Goal: Task Accomplishment & Management: Manage account settings

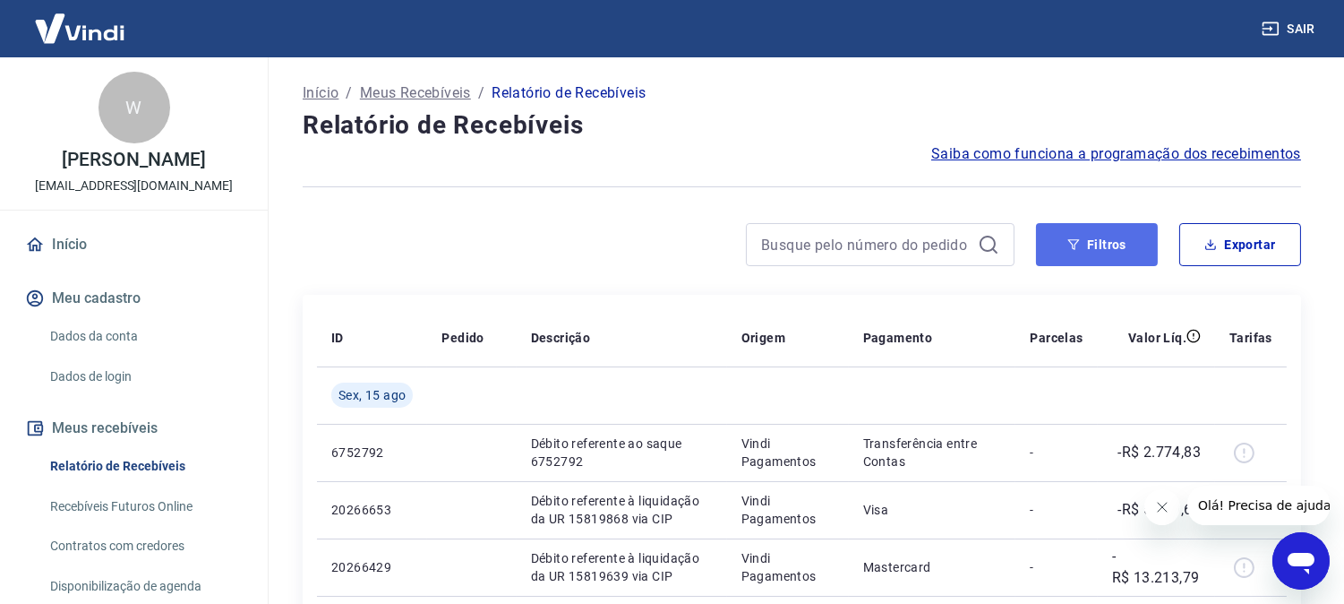
click at [1097, 242] on button "Filtros" at bounding box center [1097, 244] width 122 height 43
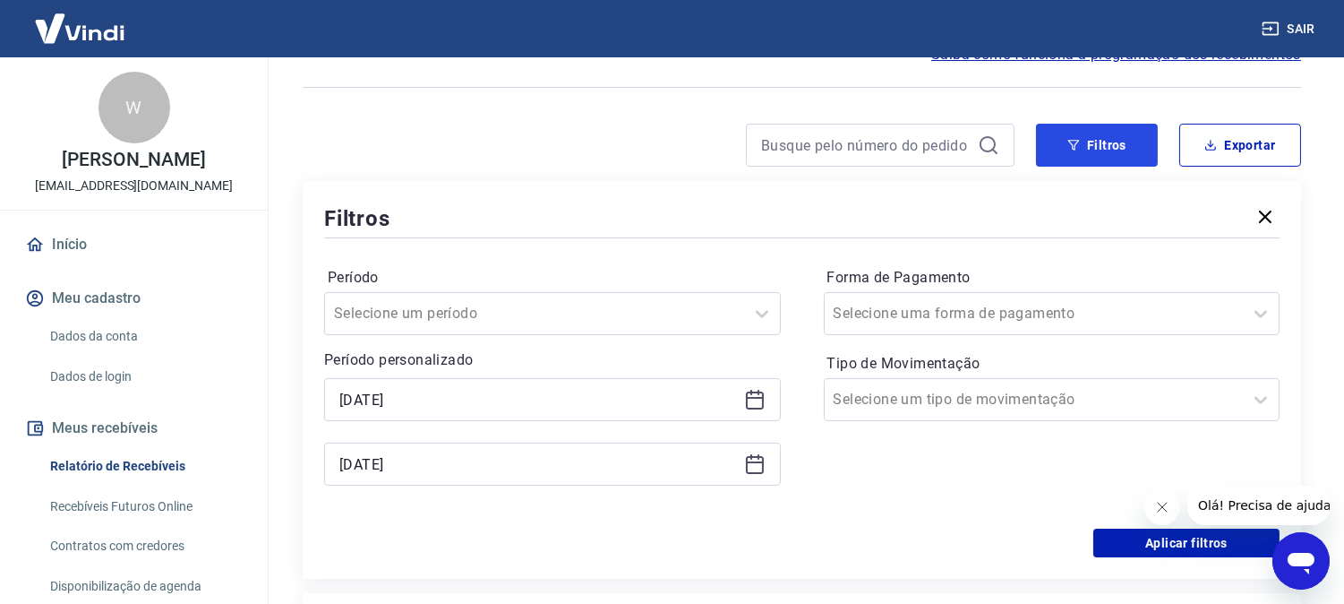
scroll to position [199, 0]
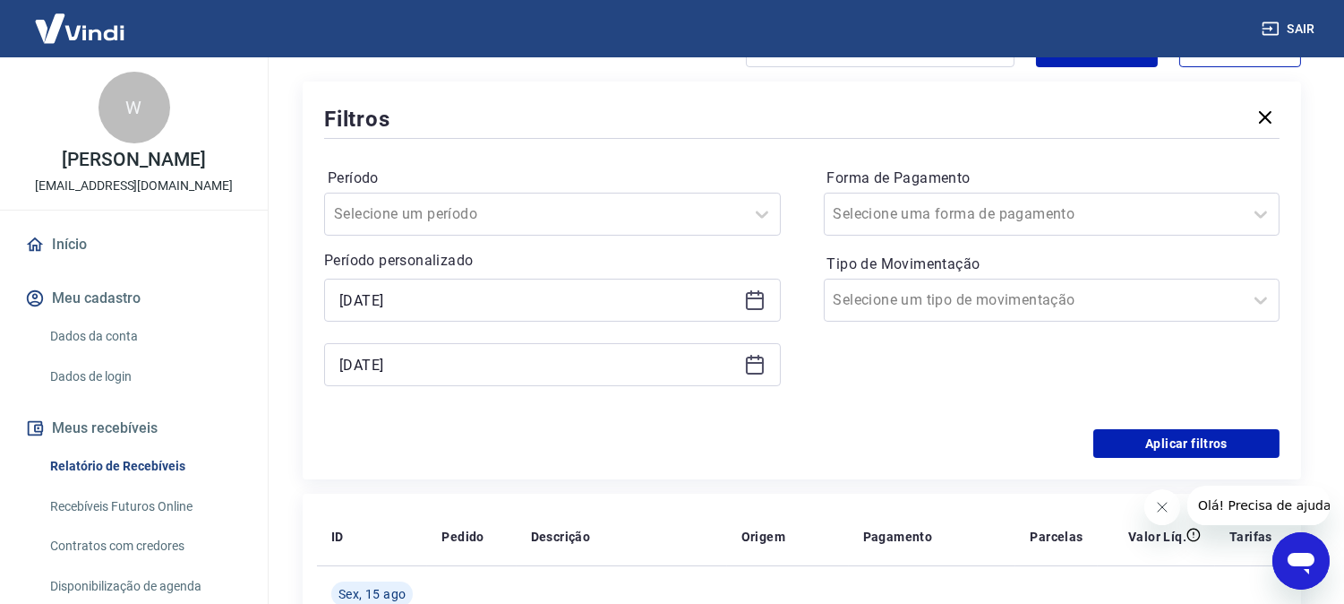
click at [754, 294] on icon at bounding box center [754, 299] width 21 height 21
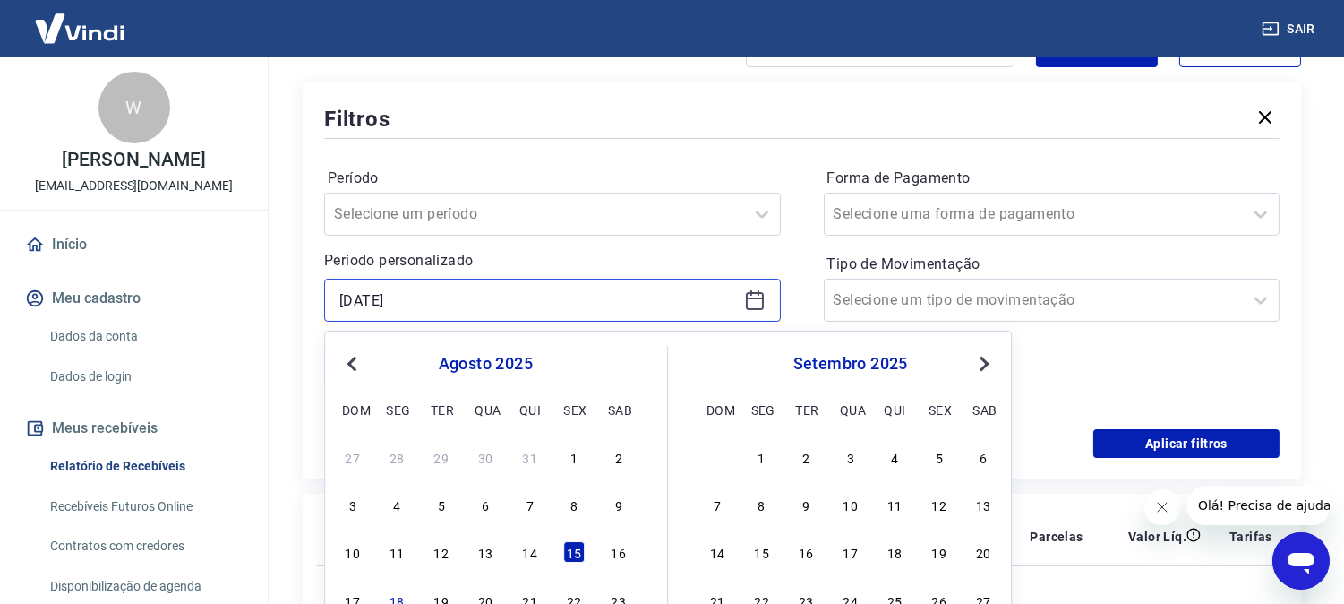
scroll to position [298, 0]
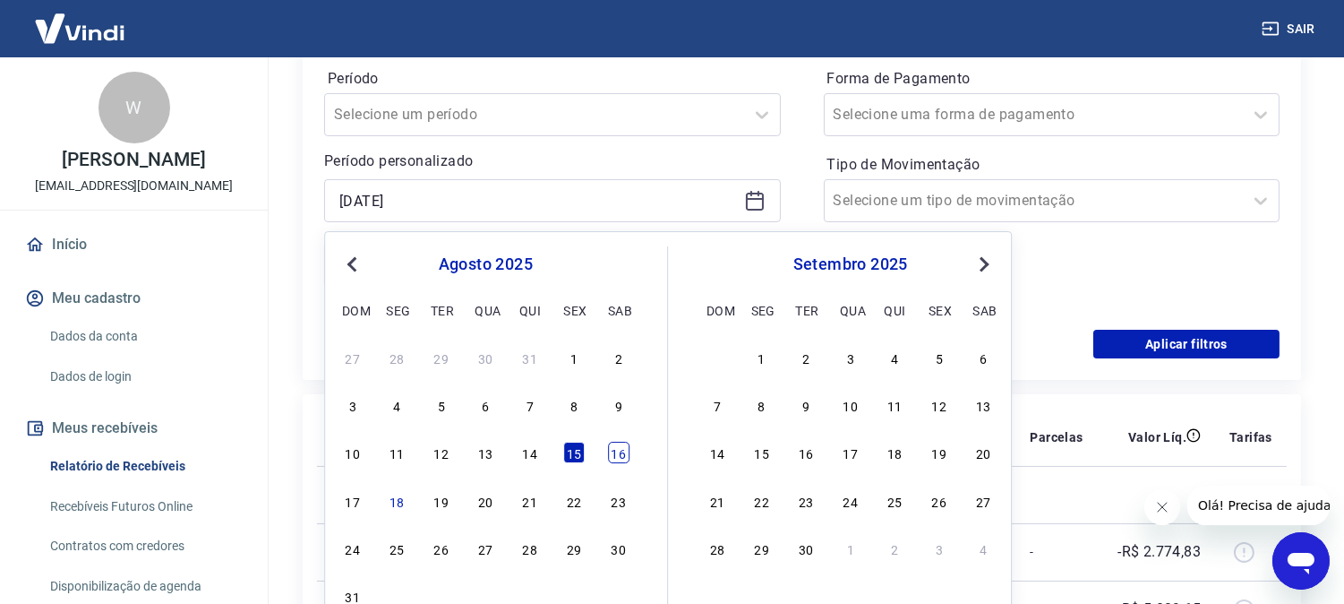
click at [621, 449] on div "16" at bounding box center [618, 452] width 21 height 21
type input "[DATE]"
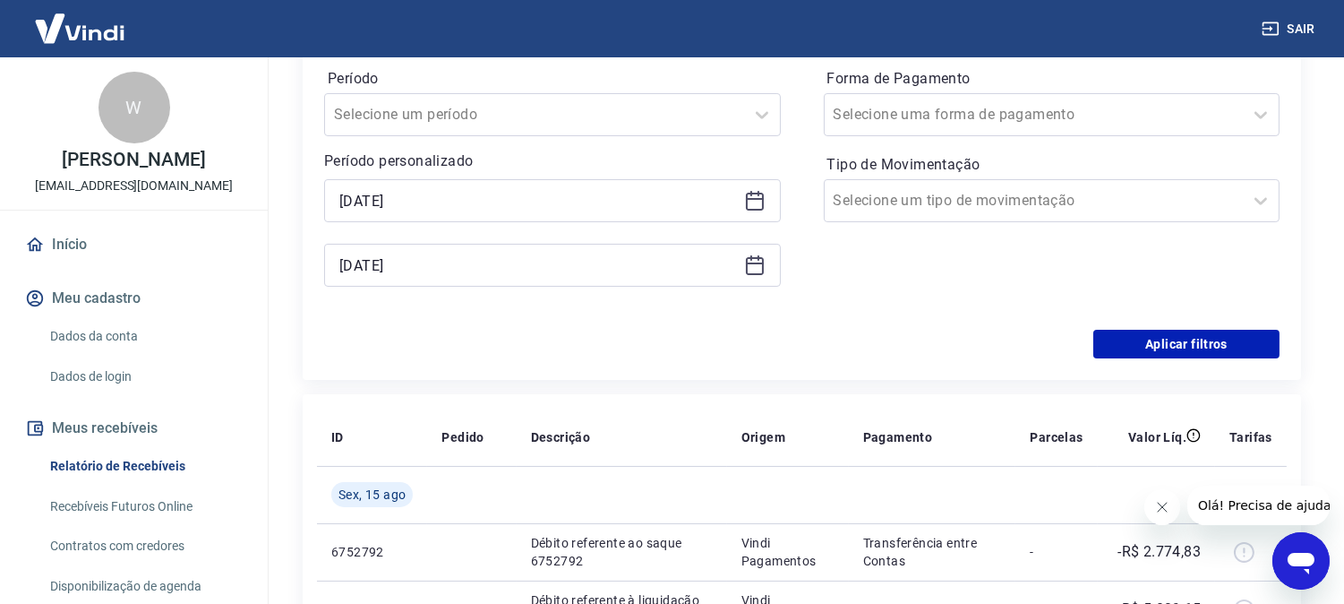
click at [752, 266] on icon at bounding box center [754, 264] width 21 height 21
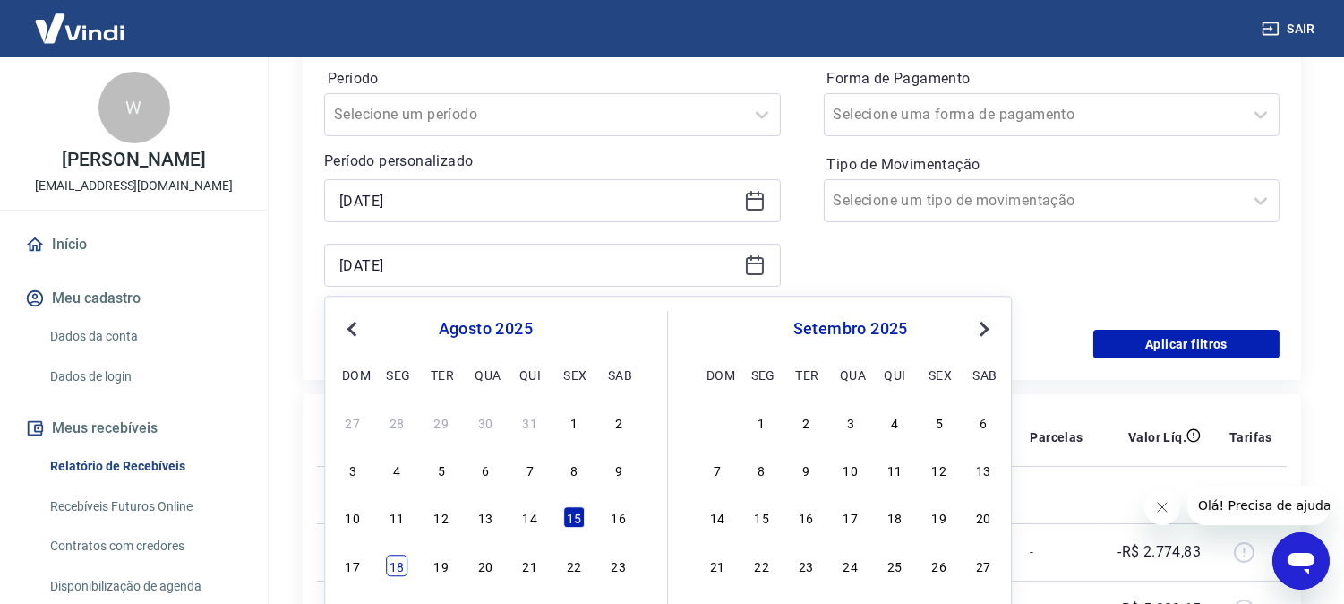
click at [395, 566] on div "18" at bounding box center [396, 564] width 21 height 21
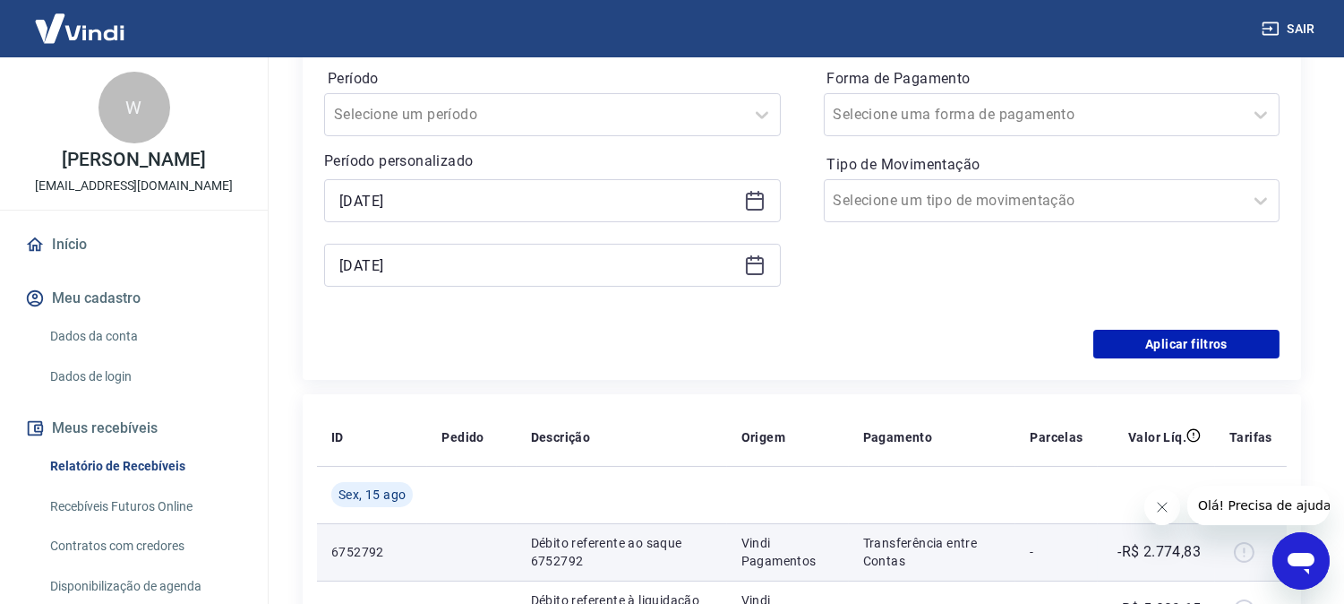
type input "[DATE]"
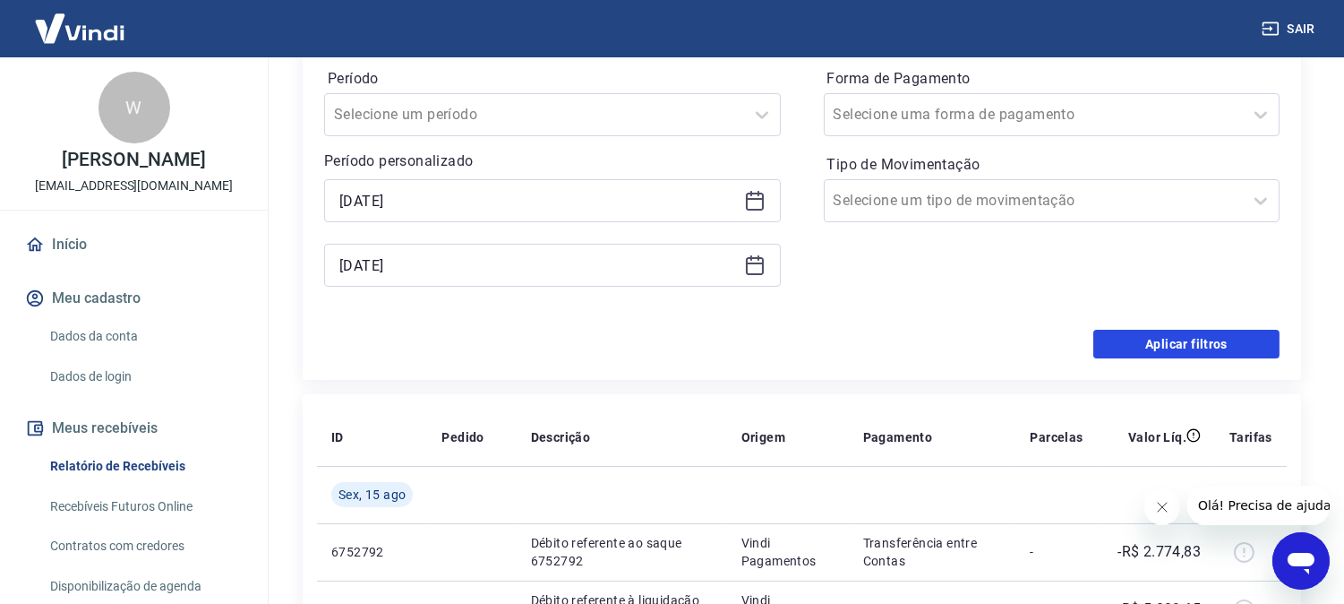
click at [1170, 350] on button "Aplicar filtros" at bounding box center [1187, 344] width 186 height 29
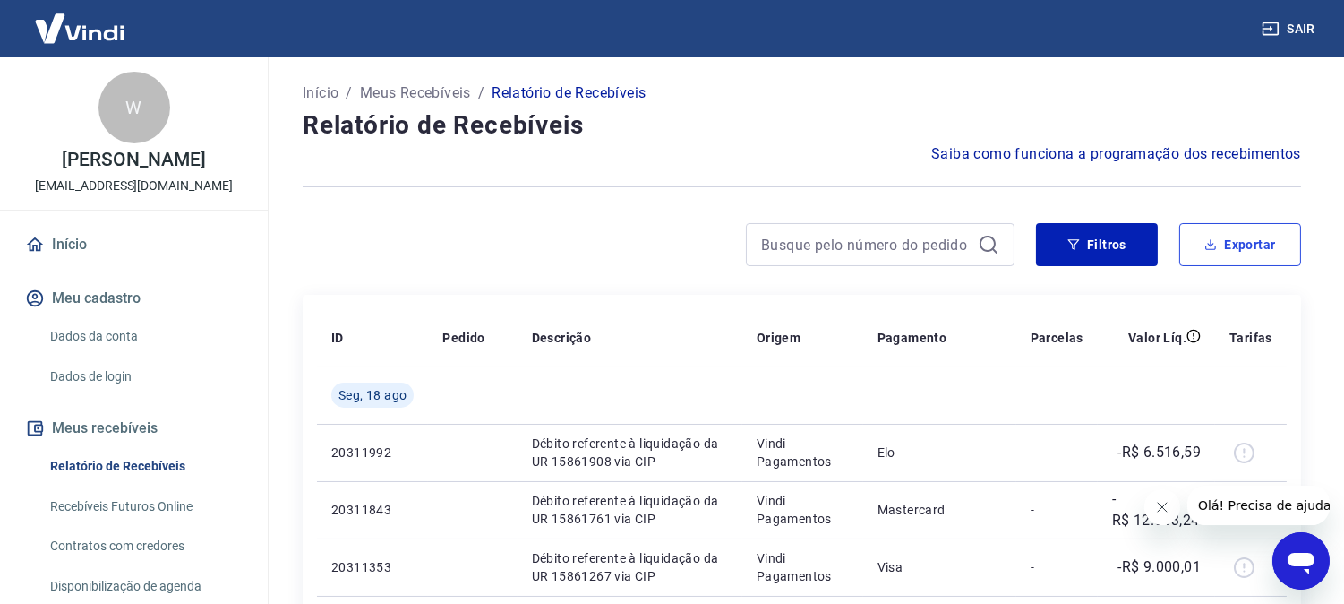
click at [1246, 243] on button "Exportar" at bounding box center [1241, 244] width 122 height 43
type input "[DATE]"
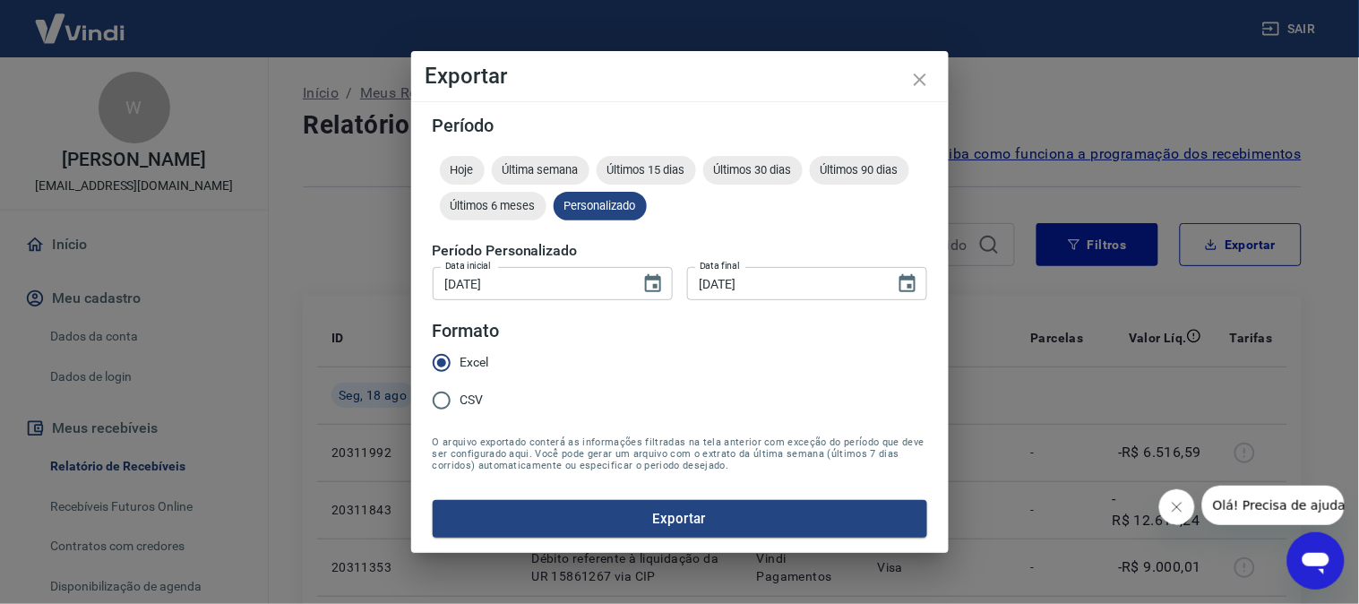
click at [694, 508] on button "Exportar" at bounding box center [680, 519] width 494 height 38
